Goal: Information Seeking & Learning: Find contact information

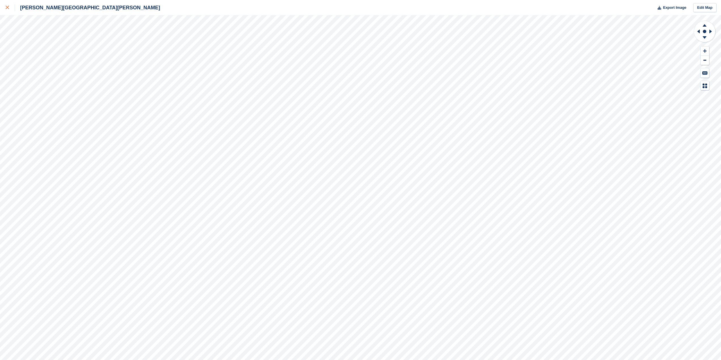
click at [8, 6] on icon at bounding box center [7, 7] width 3 height 3
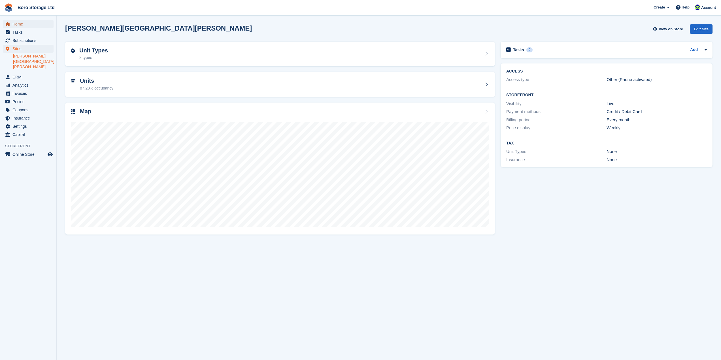
click at [26, 24] on span "Home" at bounding box center [29, 24] width 34 height 8
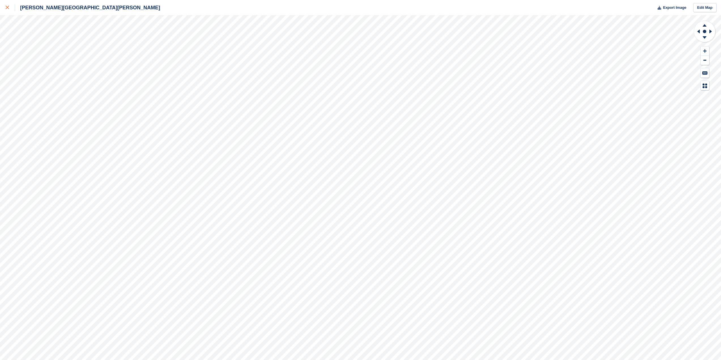
drag, startPoint x: 526, startPoint y: 11, endPoint x: 7, endPoint y: 8, distance: 518.7
click at [7, 8] on icon at bounding box center [7, 7] width 3 height 3
click at [8, 8] on icon at bounding box center [7, 7] width 3 height 3
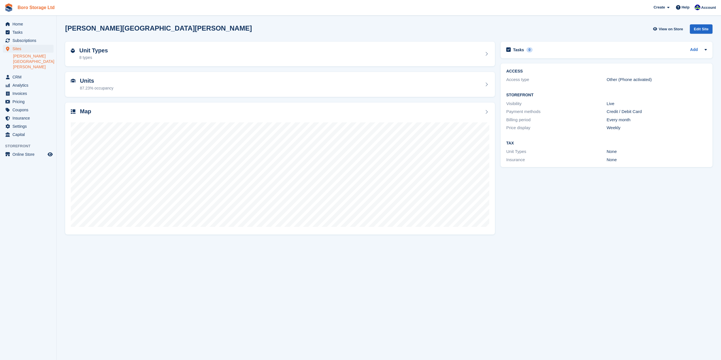
click at [35, 7] on link "Boro Storage Ltd" at bounding box center [36, 7] width 42 height 9
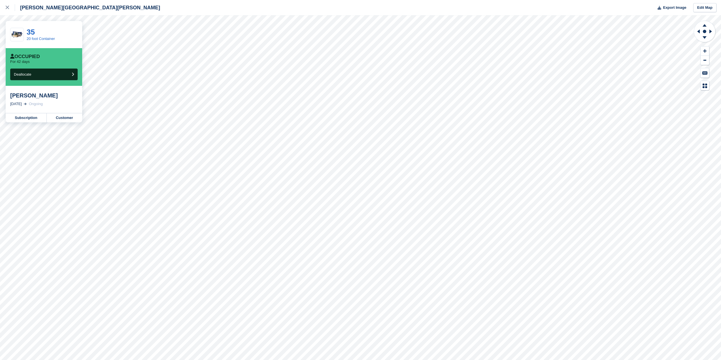
click at [19, 96] on div "[PERSON_NAME]" at bounding box center [43, 95] width 67 height 7
click at [74, 120] on link "Customer" at bounding box center [64, 117] width 35 height 9
click at [7, 9] on icon at bounding box center [7, 7] width 3 height 3
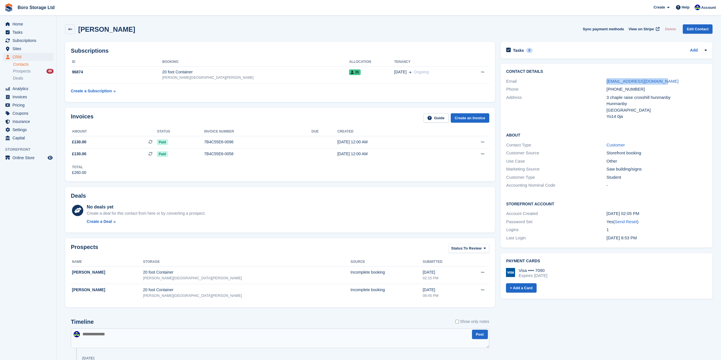
drag, startPoint x: 681, startPoint y: 78, endPoint x: 601, endPoint y: 80, distance: 79.3
click at [601, 80] on div "Email keoghgareth254@gmail.com" at bounding box center [606, 81] width 201 height 8
copy div "keoghgareth254@gmail.com"
click at [706, 118] on div "Yo14 0ja" at bounding box center [657, 116] width 100 height 7
drag, startPoint x: 663, startPoint y: 80, endPoint x: 605, endPoint y: 80, distance: 58.1
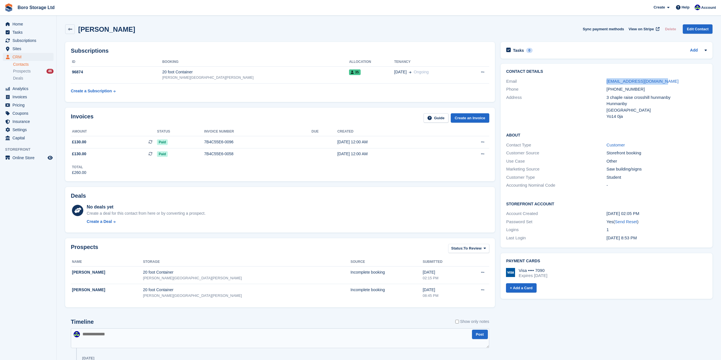
click at [605, 80] on div "Email keoghgareth254@gmail.com" at bounding box center [606, 81] width 201 height 8
copy div "keoghgareth254@gmail.com"
click at [657, 92] on div "+447826985005" at bounding box center [657, 89] width 100 height 7
drag, startPoint x: 664, startPoint y: 80, endPoint x: 605, endPoint y: 82, distance: 58.4
click at [605, 82] on div "Email keoghgareth254@gmail.com" at bounding box center [606, 81] width 201 height 8
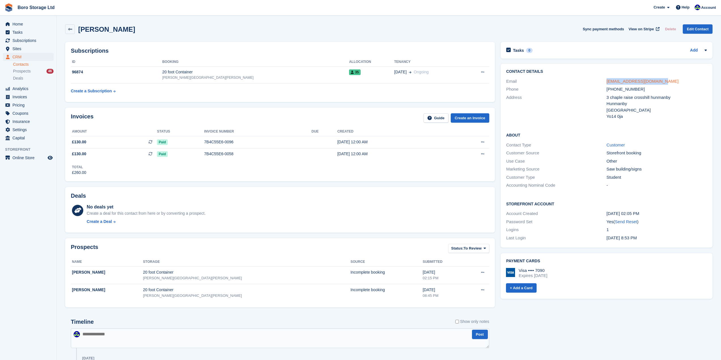
copy div "keoghgareth254@gmail.com"
click at [641, 141] on div "Contact Type Customer" at bounding box center [606, 145] width 201 height 8
drag, startPoint x: 665, startPoint y: 84, endPoint x: 607, endPoint y: 82, distance: 59.0
click at [607, 82] on div "keoghgareth254@gmail.com" at bounding box center [657, 81] width 100 height 7
copy link "keoghgareth254@gmail.com"
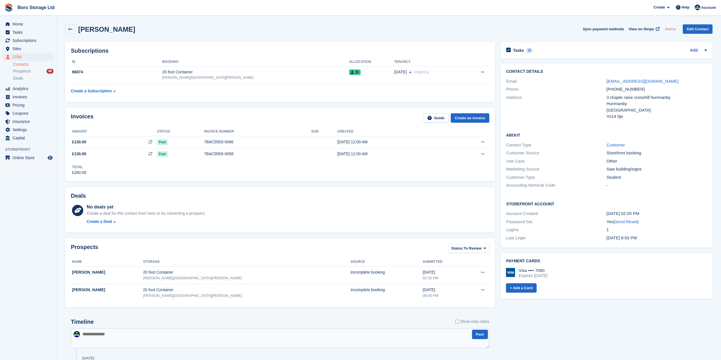
click at [448, 35] on div "Gareth Sync payment methods View on Stripe Delete Edit Contact" at bounding box center [388, 31] width 653 height 18
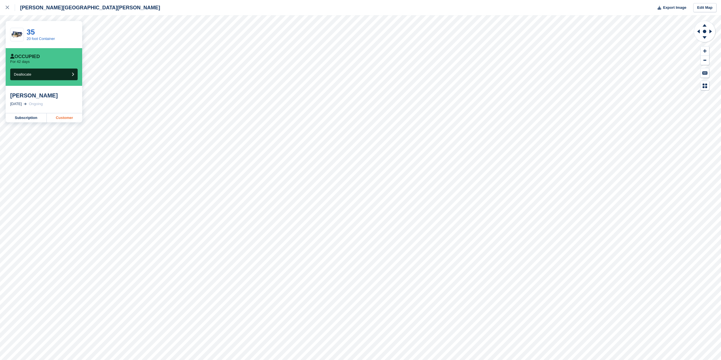
click at [71, 117] on link "Customer" at bounding box center [64, 117] width 35 height 9
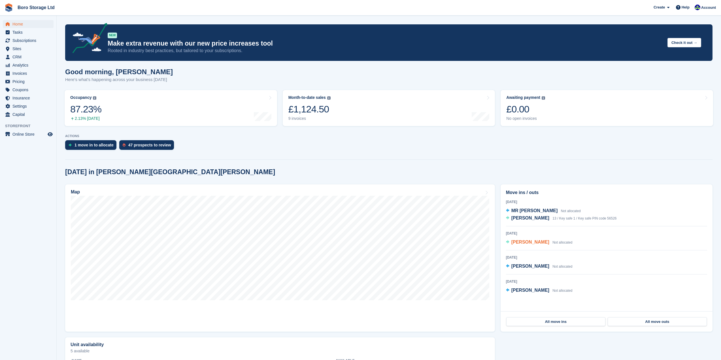
click at [535, 243] on span "Thomas Williamson" at bounding box center [530, 242] width 38 height 5
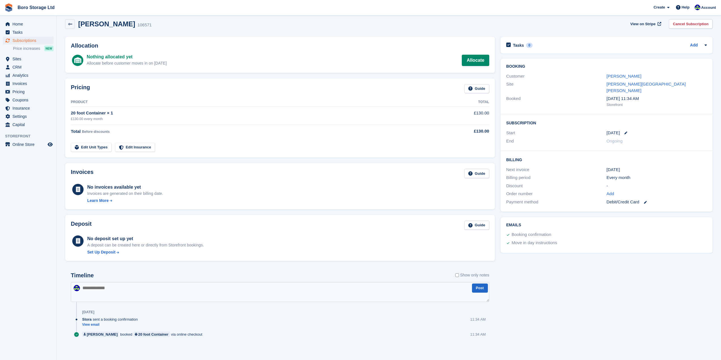
scroll to position [7, 0]
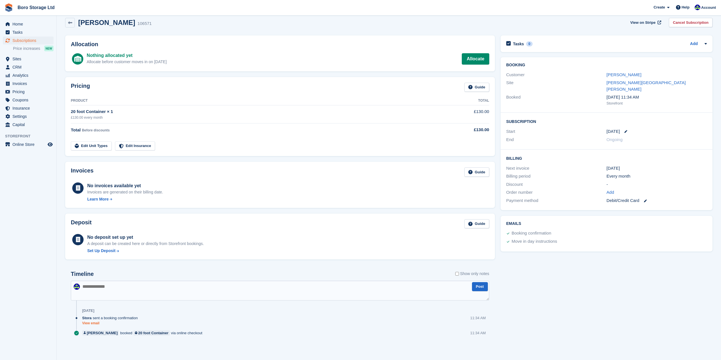
click at [89, 323] on link "View email" at bounding box center [111, 323] width 58 height 5
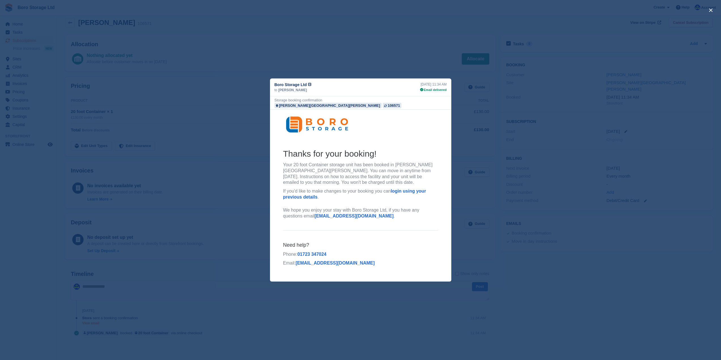
scroll to position [0, 0]
click at [709, 10] on button "close" at bounding box center [710, 10] width 9 height 9
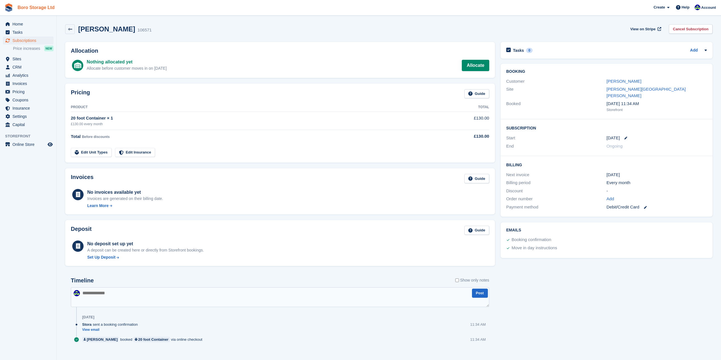
click at [16, 8] on link "Boro Storage Ltd" at bounding box center [36, 7] width 42 height 9
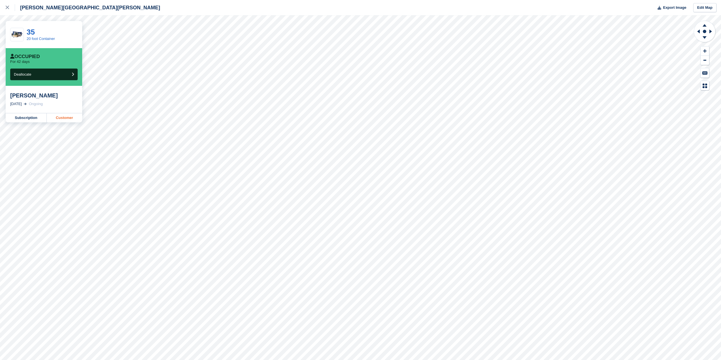
click at [64, 118] on link "Customer" at bounding box center [64, 117] width 35 height 9
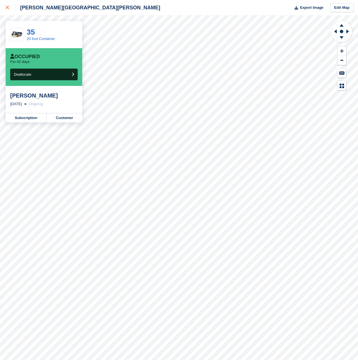
click at [7, 6] on icon at bounding box center [7, 7] width 3 height 3
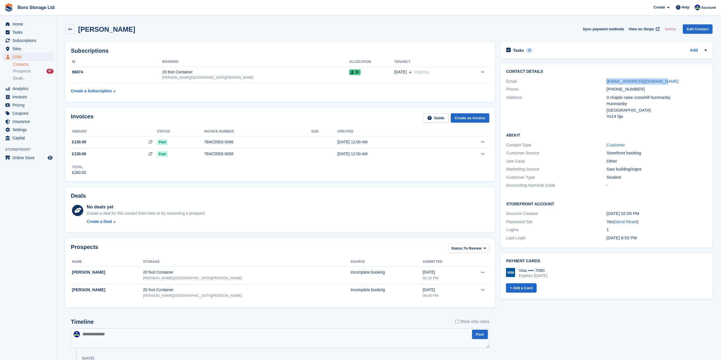
drag, startPoint x: 669, startPoint y: 80, endPoint x: 606, endPoint y: 76, distance: 63.3
click at [606, 76] on div "Contact Details Email keoghgareth254@gmail.com Phone +447826985005 Address 3 ch…" at bounding box center [607, 95] width 212 height 63
copy div "[EMAIL_ADDRESS][DOMAIN_NAME]"
click at [524, 22] on div "Gareth Sync payment methods View on Stripe Delete Edit Contact" at bounding box center [388, 31] width 653 height 18
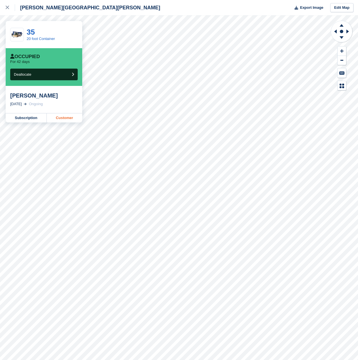
click at [61, 118] on link "Customer" at bounding box center [64, 117] width 35 height 9
click at [58, 118] on link "Customer" at bounding box center [64, 117] width 35 height 9
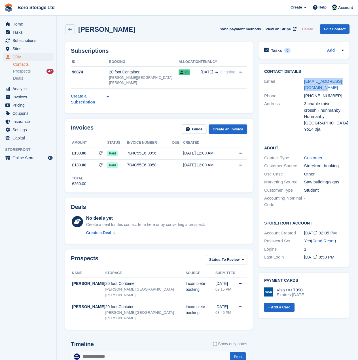
drag, startPoint x: 329, startPoint y: 88, endPoint x: 303, endPoint y: 84, distance: 26.7
click at [303, 84] on div "Email keoghgareth254@gmail.com" at bounding box center [304, 84] width 80 height 14
copy div "keoghgareth254@gmail.com"
click at [332, 90] on div "keoghgareth254@gmail.com" at bounding box center [324, 84] width 40 height 13
drag, startPoint x: 324, startPoint y: 89, endPoint x: 305, endPoint y: 80, distance: 20.8
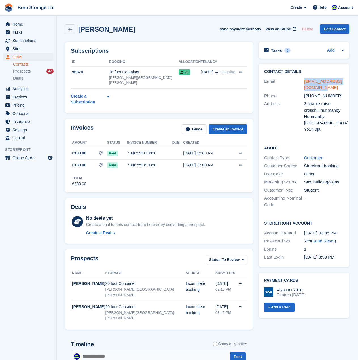
click at [305, 80] on div "keoghgareth254@gmail.com" at bounding box center [324, 84] width 40 height 13
copy link "keoghgareth254@gmail.com"
click at [135, 30] on div "Gareth Sync payment methods View on Stripe Delete Edit Contact" at bounding box center [207, 29] width 284 height 10
click at [94, 29] on h2 "[PERSON_NAME]" at bounding box center [106, 29] width 57 height 8
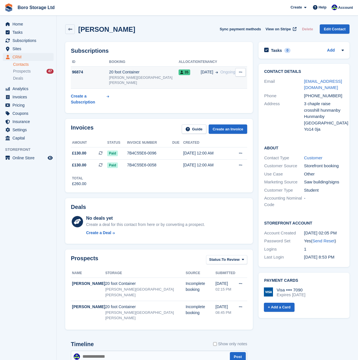
click at [178, 73] on span "35" at bounding box center [183, 72] width 11 height 6
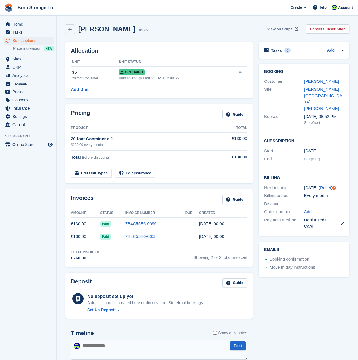
click at [278, 30] on span "View on Stripe" at bounding box center [279, 29] width 25 height 6
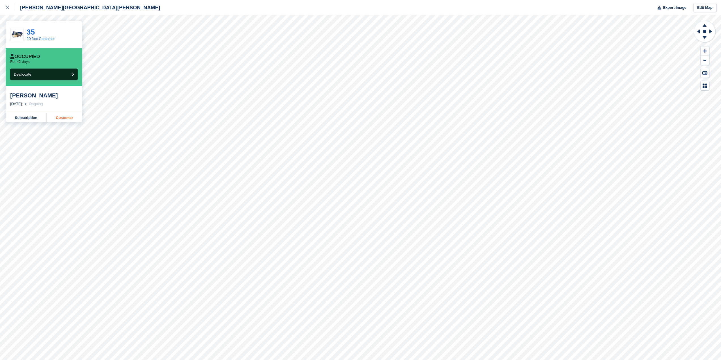
click at [61, 117] on link "Customer" at bounding box center [64, 117] width 35 height 9
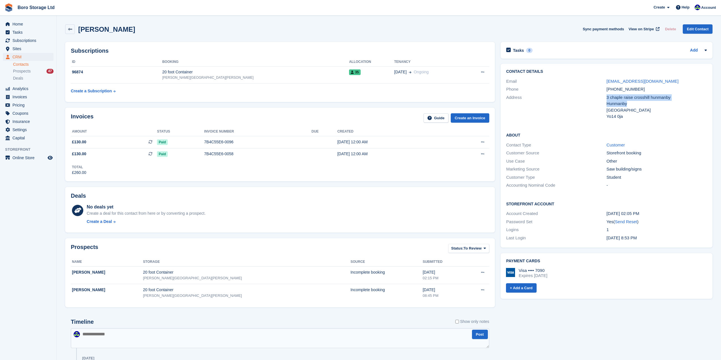
drag, startPoint x: 607, startPoint y: 97, endPoint x: 646, endPoint y: 106, distance: 40.3
click at [646, 106] on div "3 chaple raise crosshill hunmanby Hunmanby United Kingdom Yo14 0ja" at bounding box center [657, 106] width 100 height 25
copy div "3 chaple raise crosshill hunmanby Hunmanby"
drag, startPoint x: 0, startPoint y: 0, endPoint x: 406, endPoint y: 29, distance: 407.0
click at [406, 29] on div "Gareth Sync payment methods View on Stripe Delete Edit Contact" at bounding box center [388, 29] width 647 height 10
